Goal: Navigation & Orientation: Find specific page/section

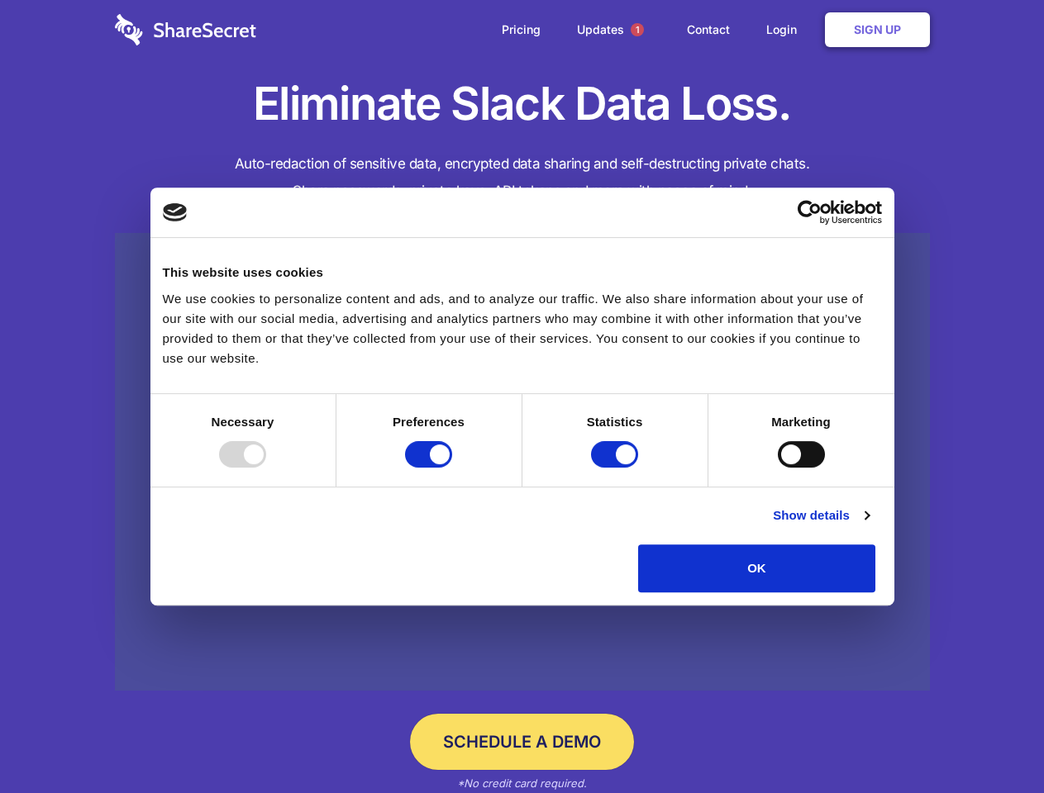
click at [266, 468] on div at bounding box center [242, 454] width 47 height 26
click at [452, 468] on input "Preferences" at bounding box center [428, 454] width 47 height 26
checkbox input "false"
click at [616, 468] on input "Statistics" at bounding box center [614, 454] width 47 height 26
checkbox input "false"
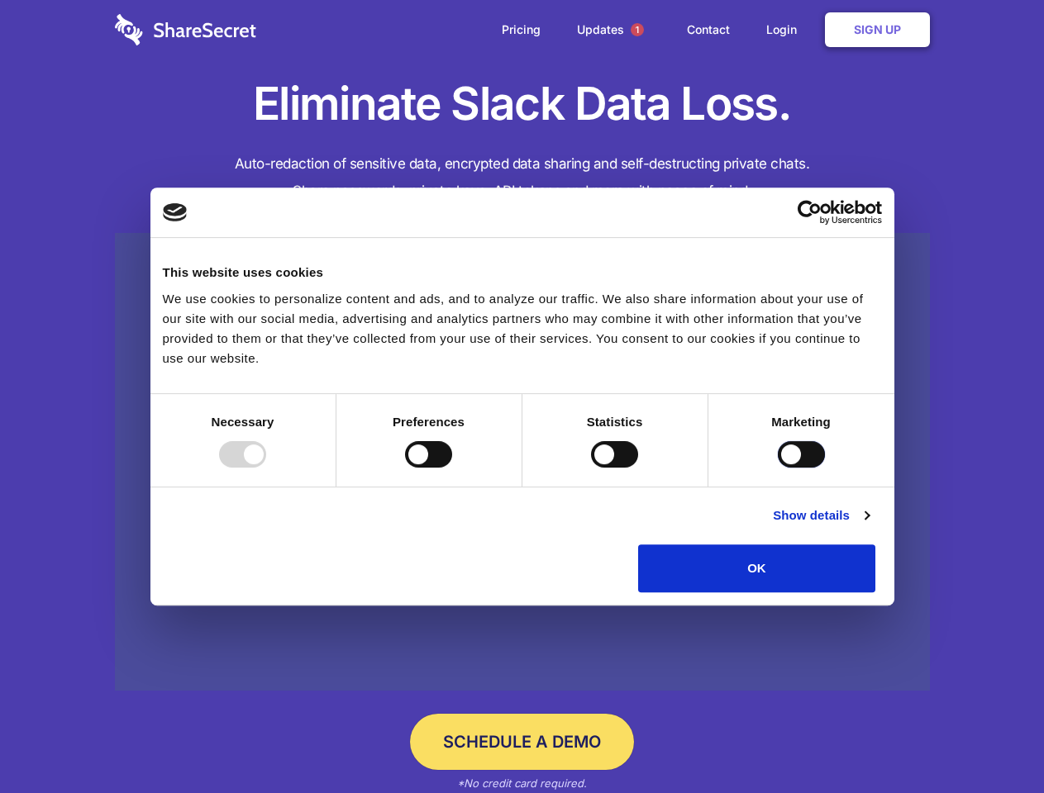
click at [778, 468] on input "Marketing" at bounding box center [801, 454] width 47 height 26
checkbox input "true"
click at [869, 526] on link "Show details" at bounding box center [821, 516] width 96 height 20
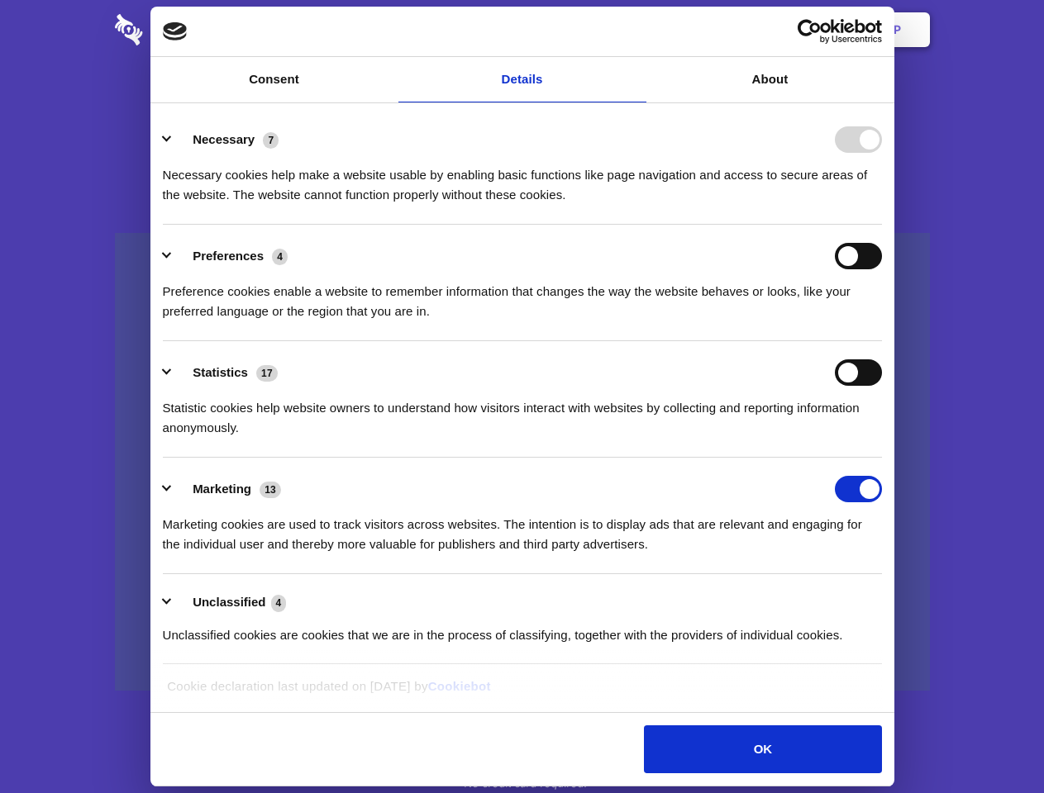
click at [882, 225] on li "Necessary 7 Necessary cookies help make a website usable by enabling basic func…" at bounding box center [522, 166] width 719 height 117
click at [636, 30] on span "1" at bounding box center [637, 29] width 13 height 13
